Goal: Information Seeking & Learning: Learn about a topic

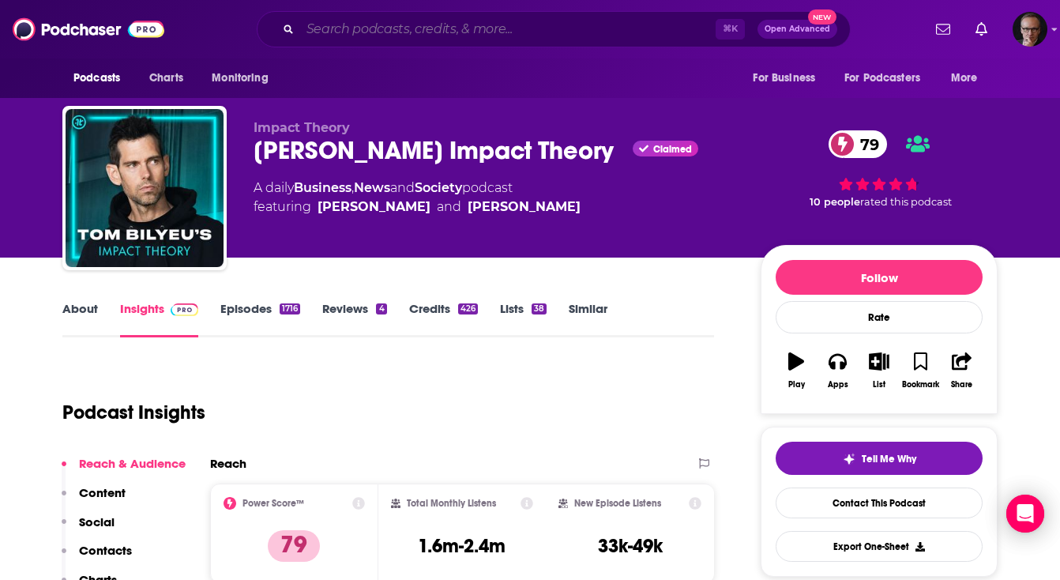
click at [381, 22] on input "Search podcasts, credits, & more..." at bounding box center [508, 29] width 416 height 25
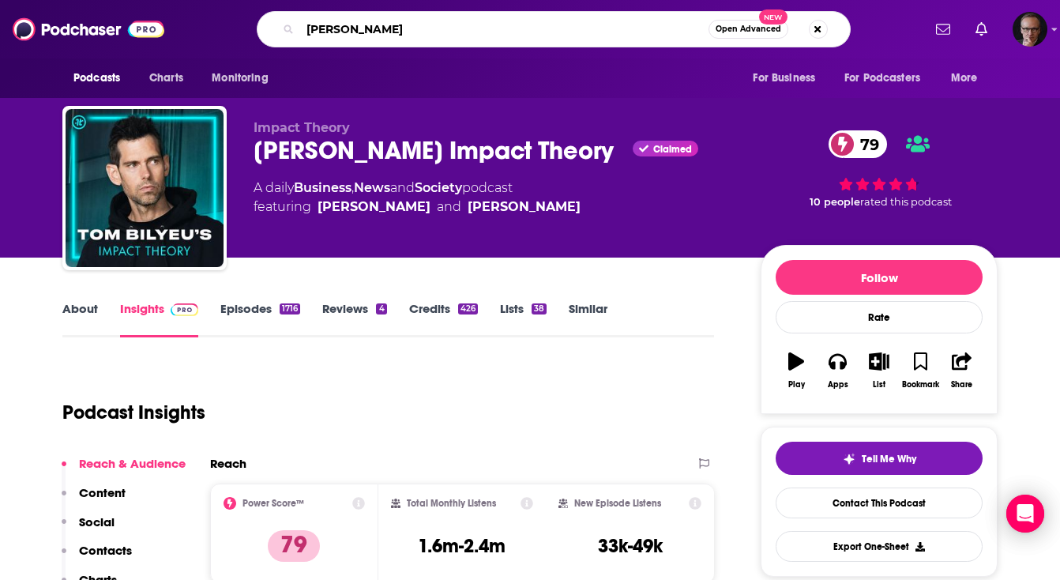
type input "[PERSON_NAME]"
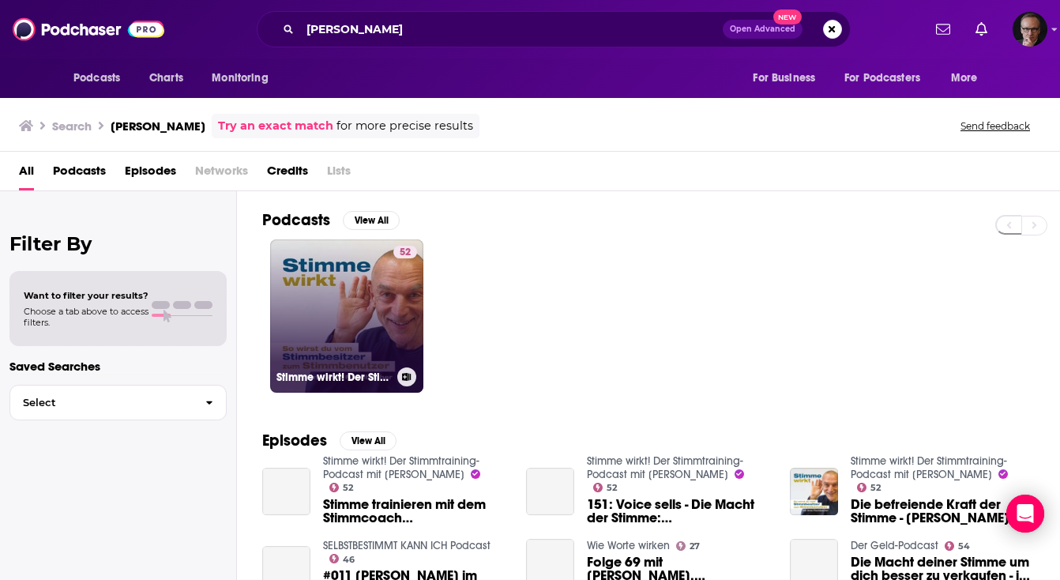
click at [350, 307] on link "52 Stimme wirkt! Der Stimmtraining-Podcast mit [PERSON_NAME]" at bounding box center [346, 315] width 153 height 153
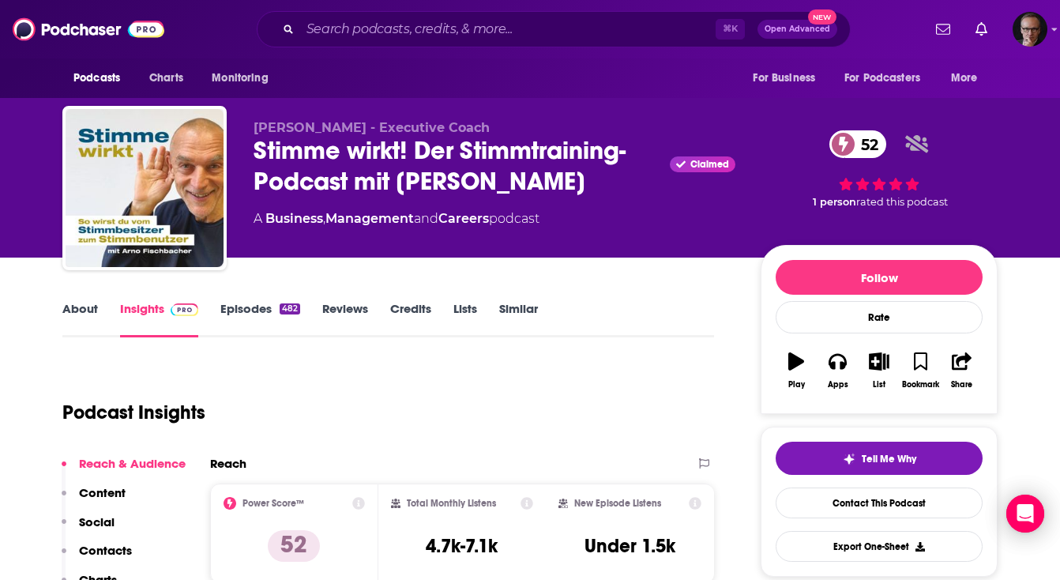
click at [256, 311] on link "Episodes 482" at bounding box center [260, 319] width 80 height 36
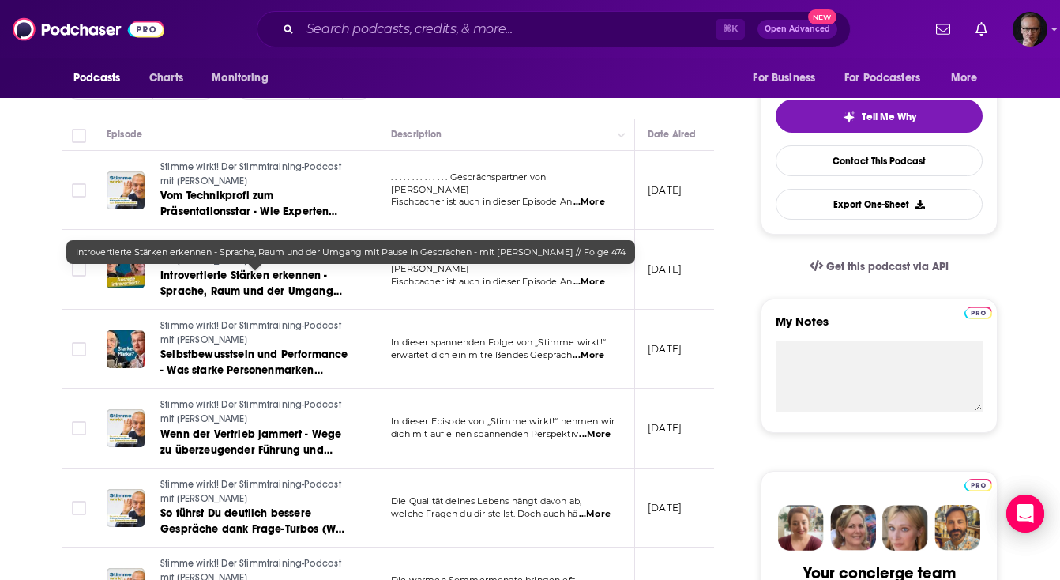
scroll to position [350, 0]
